Goal: Find specific page/section: Find specific page/section

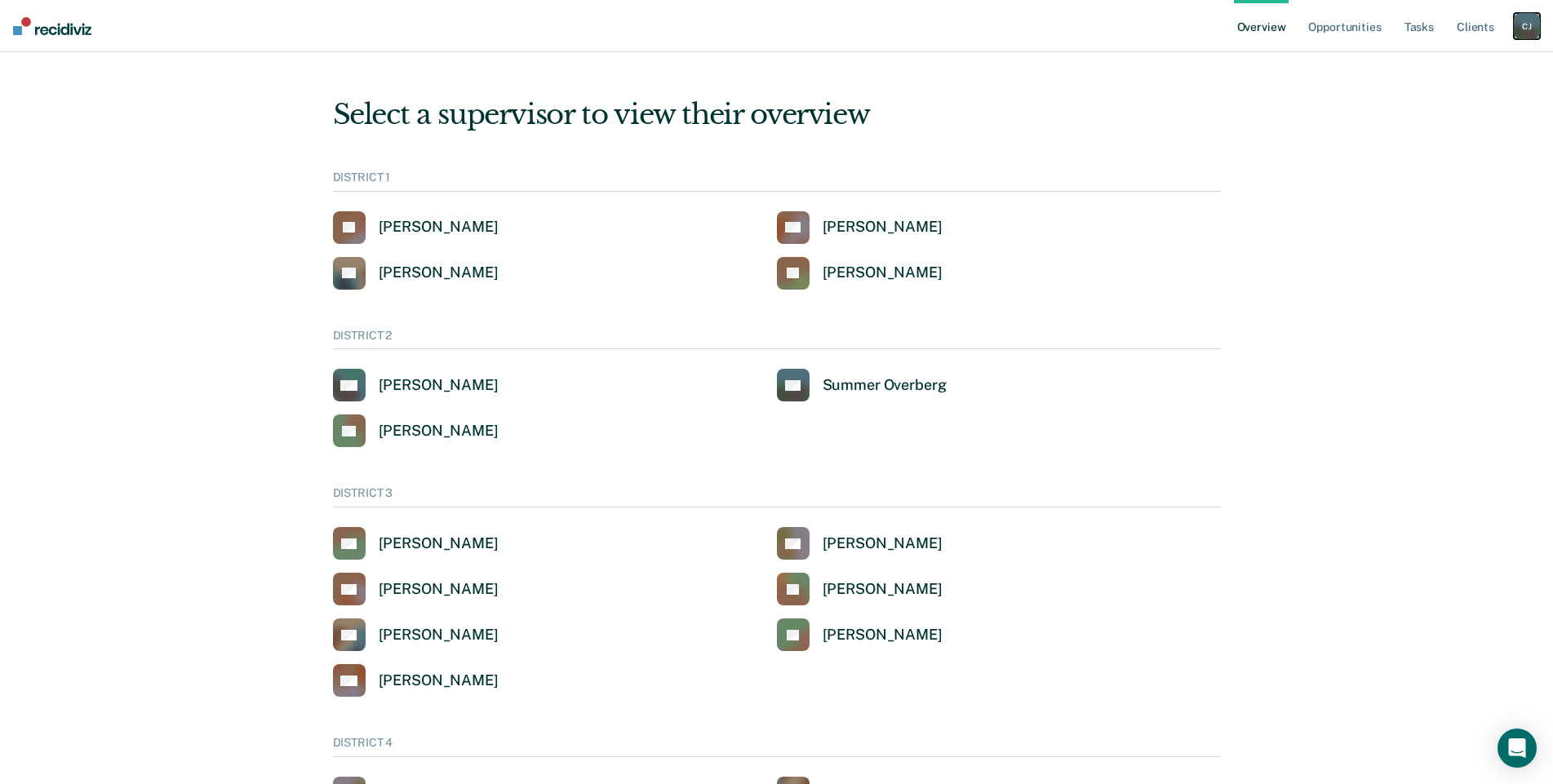
click at [1524, 24] on div "[PERSON_NAME]" at bounding box center [1526, 26] width 26 height 26
click at [1411, 107] on link "Go to Operations" at bounding box center [1461, 106] width 131 height 13
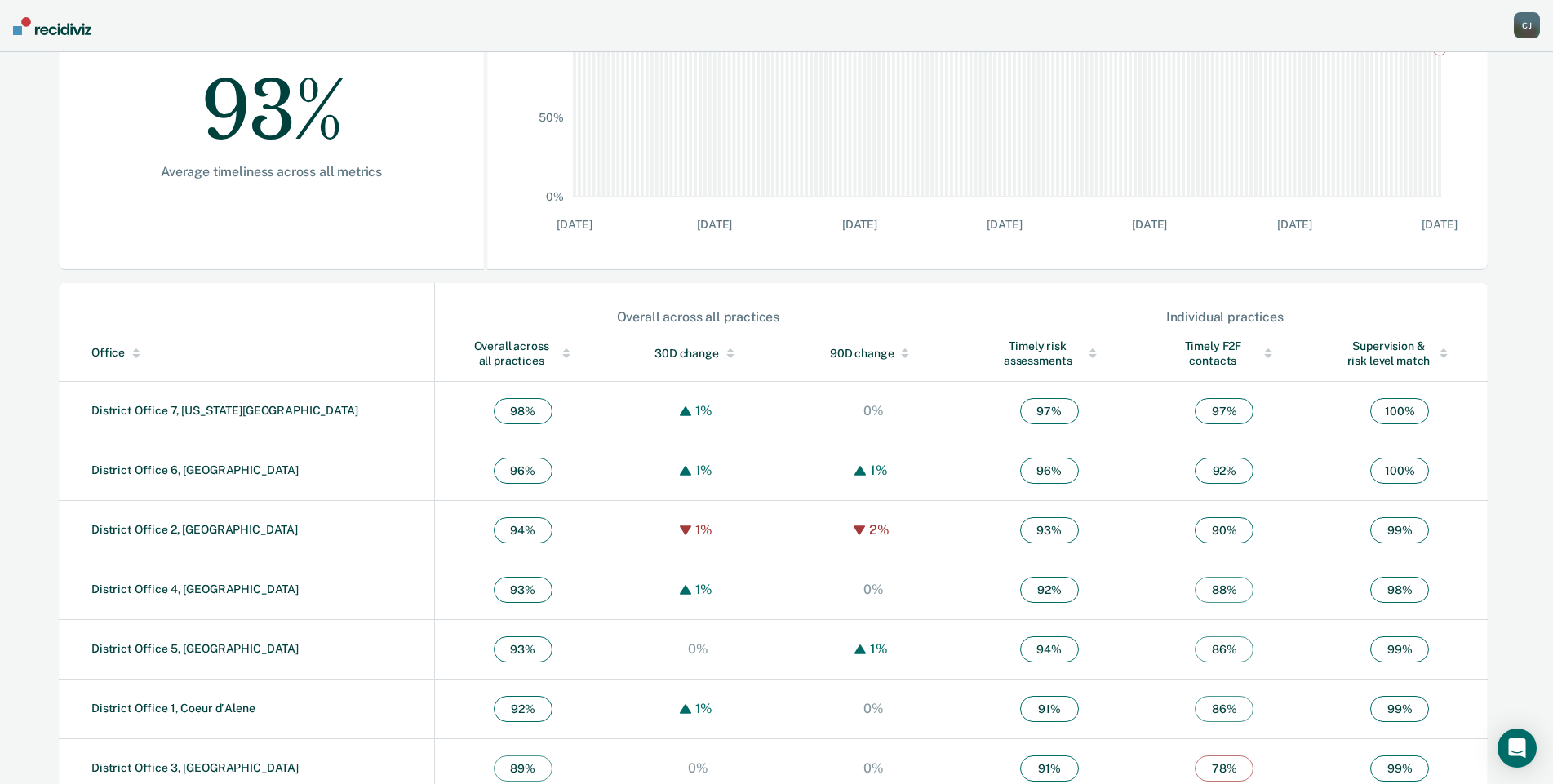
scroll to position [353, 0]
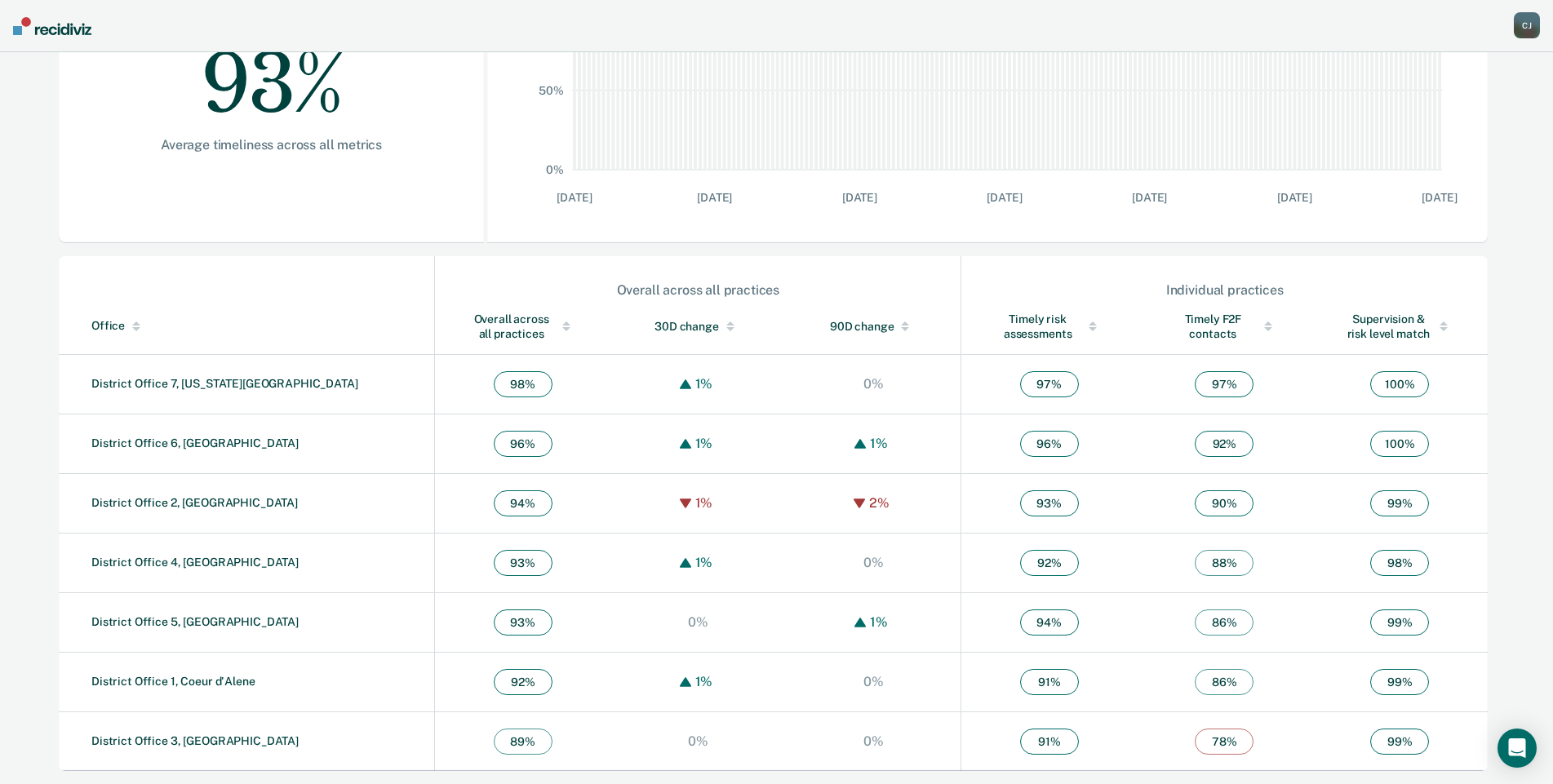
click at [122, 383] on link "District Office 7, [US_STATE][GEOGRAPHIC_DATA]" at bounding box center [224, 383] width 267 height 13
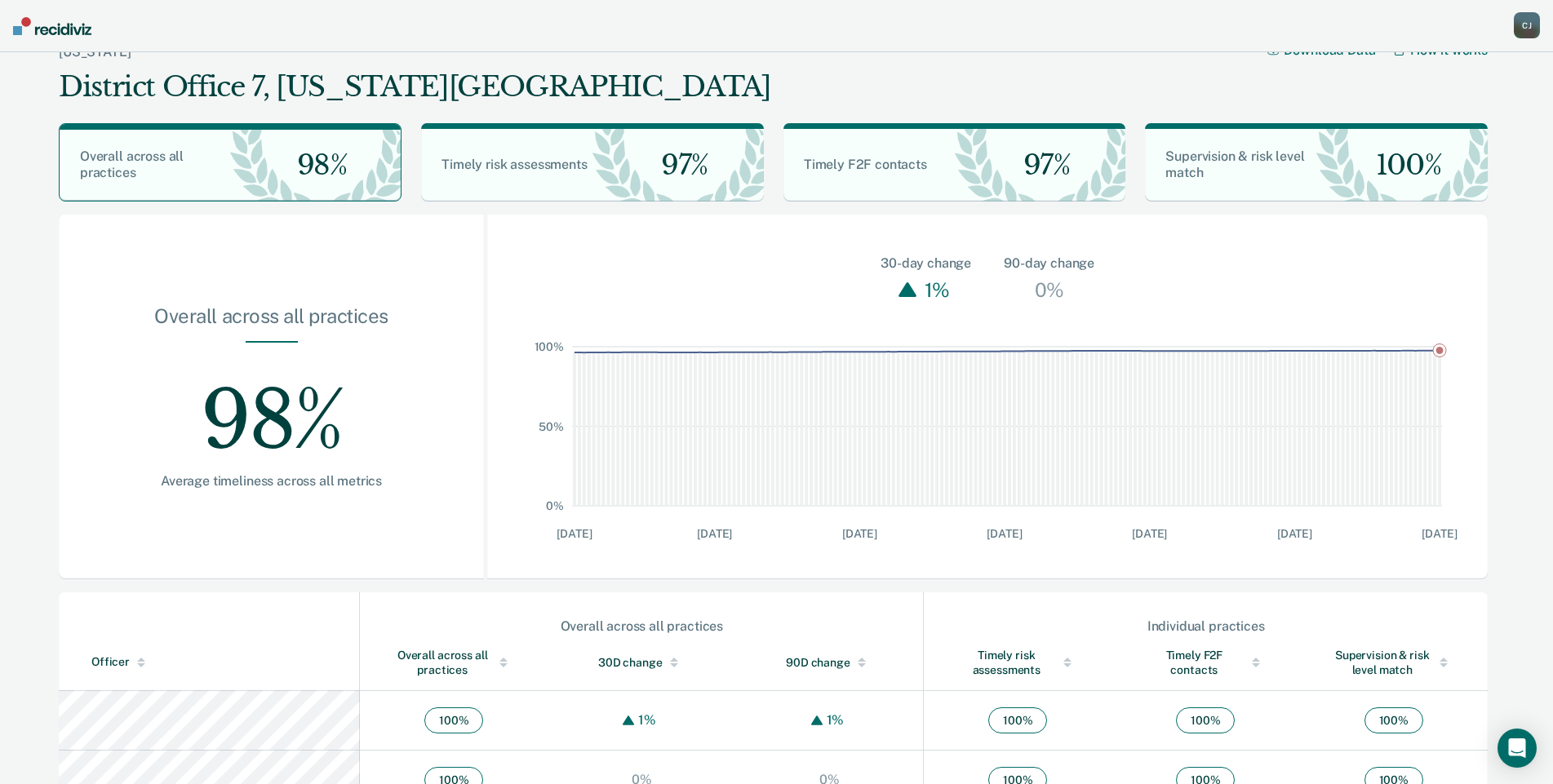
scroll to position [18, 0]
click at [403, 654] on div "Overall across all practices" at bounding box center [453, 661] width 122 height 29
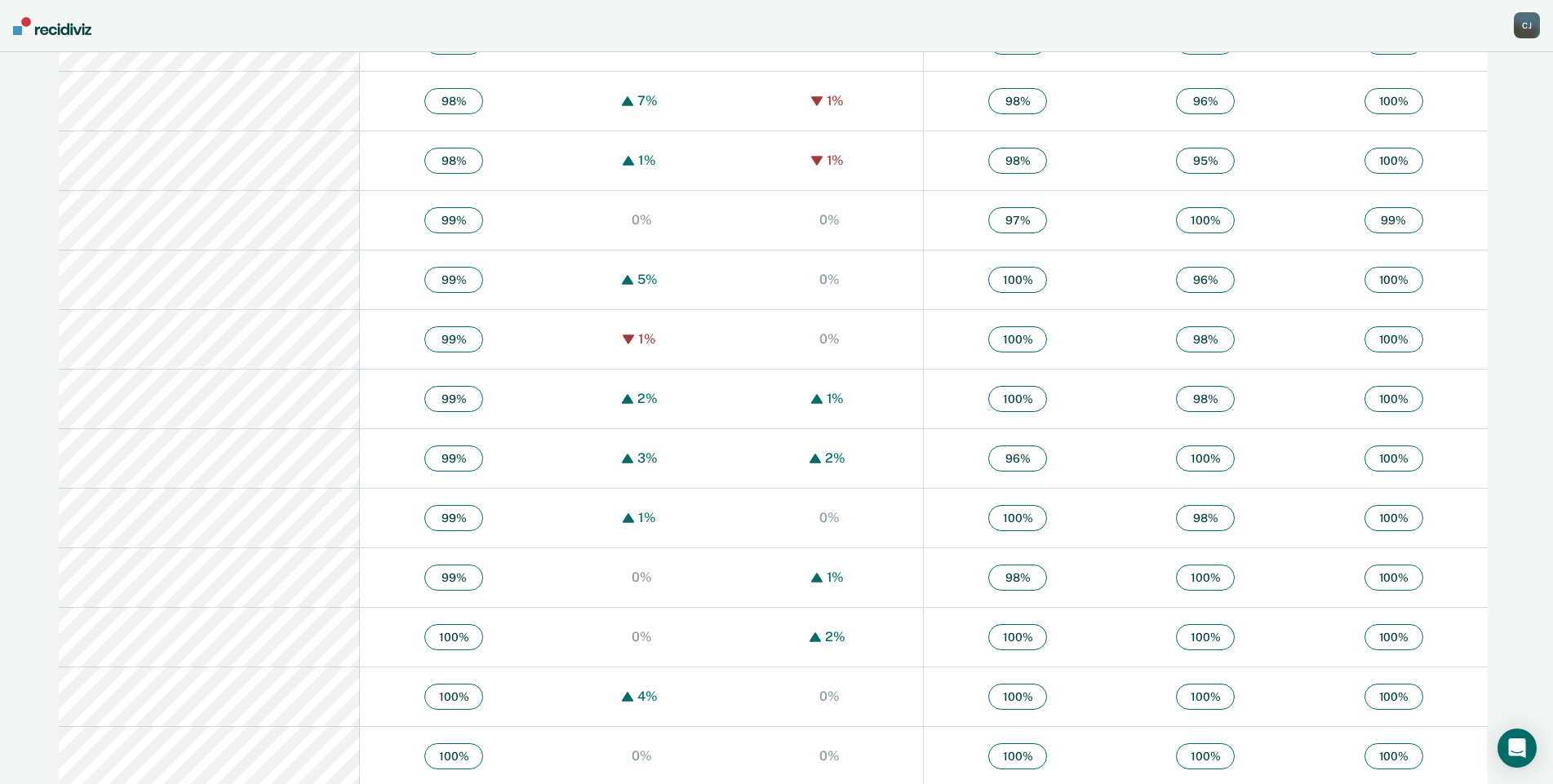
scroll to position [1306, 0]
